Goal: Task Accomplishment & Management: Manage account settings

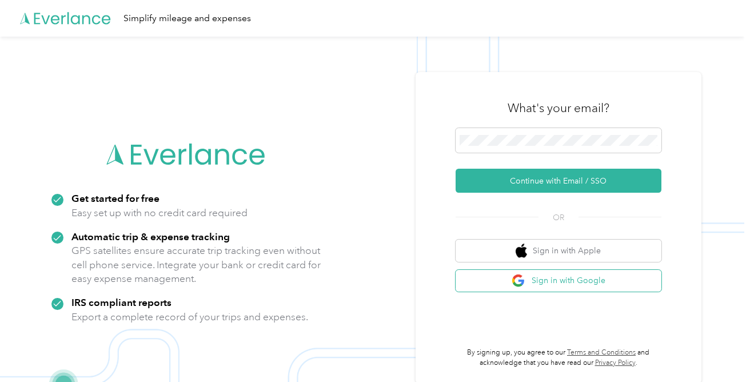
click at [563, 284] on button "Sign in with Google" at bounding box center [559, 281] width 206 height 22
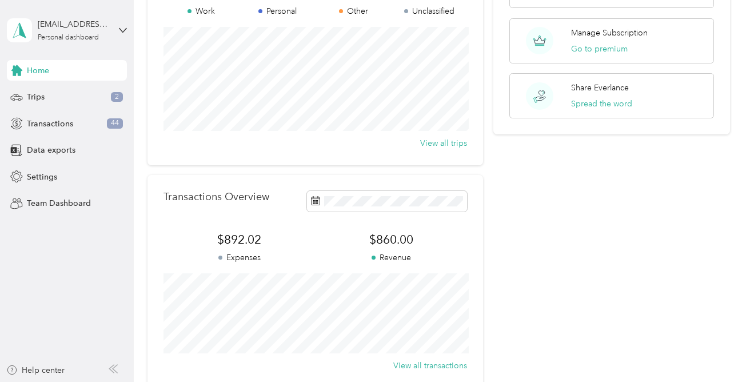
scroll to position [122, 0]
click at [589, 47] on button "Go to premium" at bounding box center [599, 48] width 57 height 12
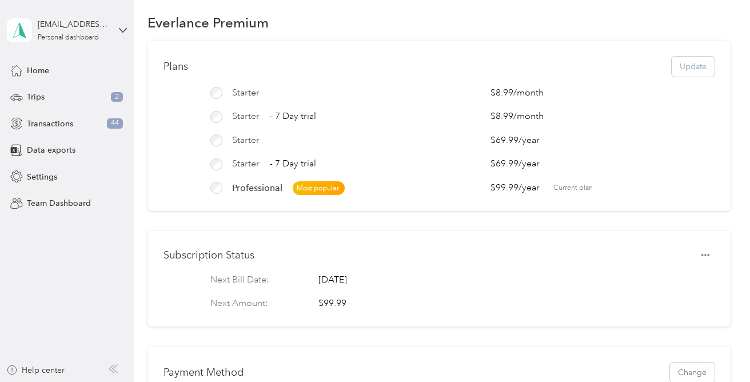
scroll to position [7, 0]
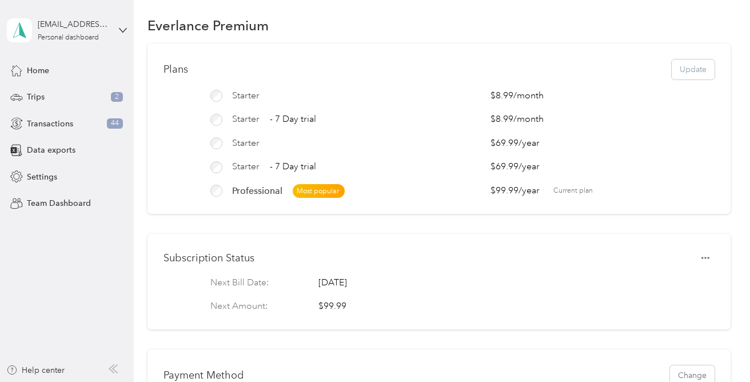
click at [589, 47] on div "Plans Update Starter $8.99 / month Starter - 7 Day trial $8.99 / month Starter …" at bounding box center [438, 128] width 583 height 171
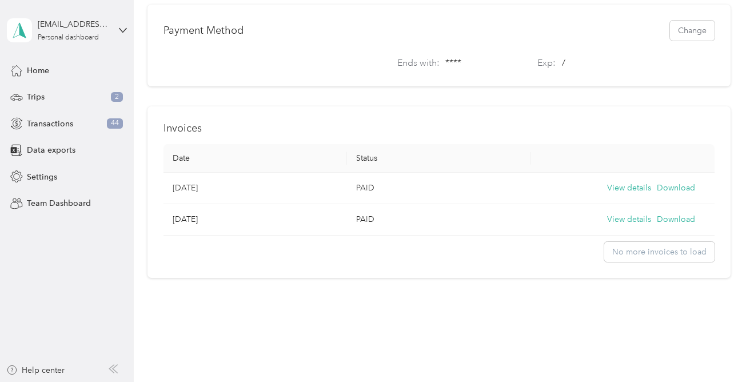
scroll to position [359, 0]
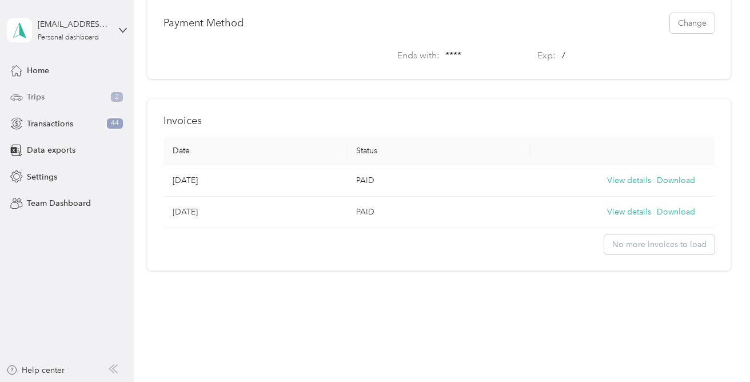
click at [39, 98] on span "Trips" at bounding box center [36, 97] width 18 height 12
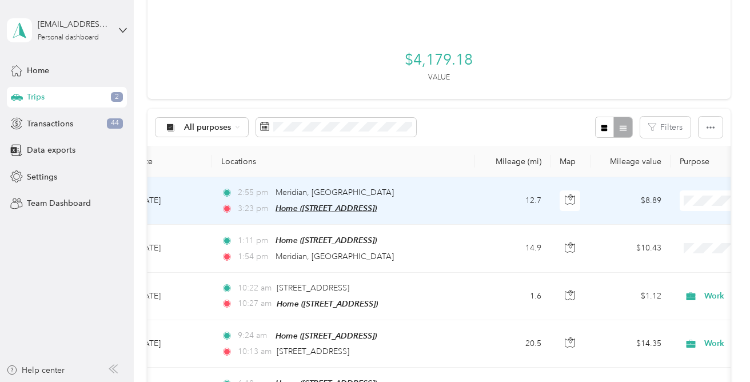
scroll to position [0, 47]
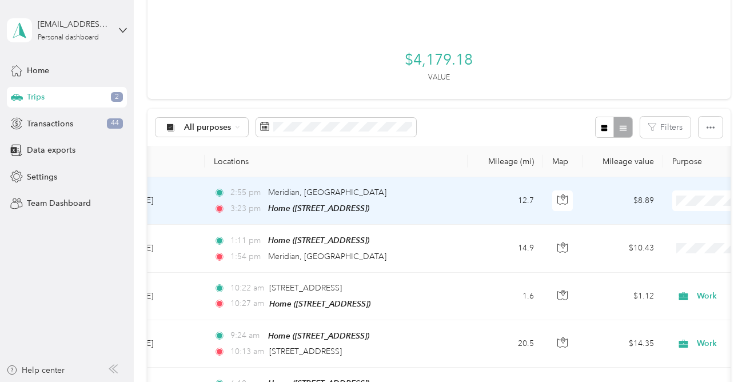
click at [652, 223] on span "Work" at bounding box center [690, 221] width 106 height 12
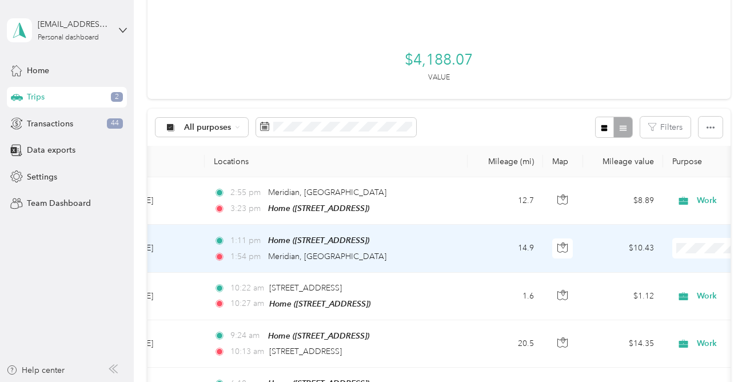
click at [647, 103] on span "Work" at bounding box center [690, 105] width 106 height 12
click at [695, 248] on span "Work" at bounding box center [738, 248] width 125 height 13
click at [640, 104] on span "Work" at bounding box center [683, 105] width 93 height 12
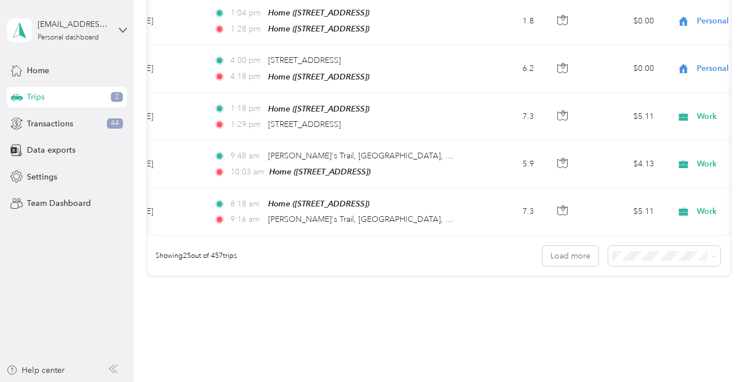
scroll to position [1243, 0]
click at [577, 246] on button "Load more" at bounding box center [571, 256] width 56 height 20
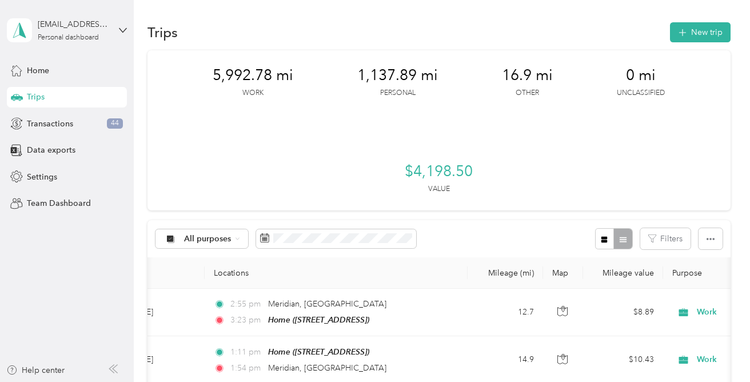
scroll to position [0, 0]
